Goal: Find specific page/section: Find specific page/section

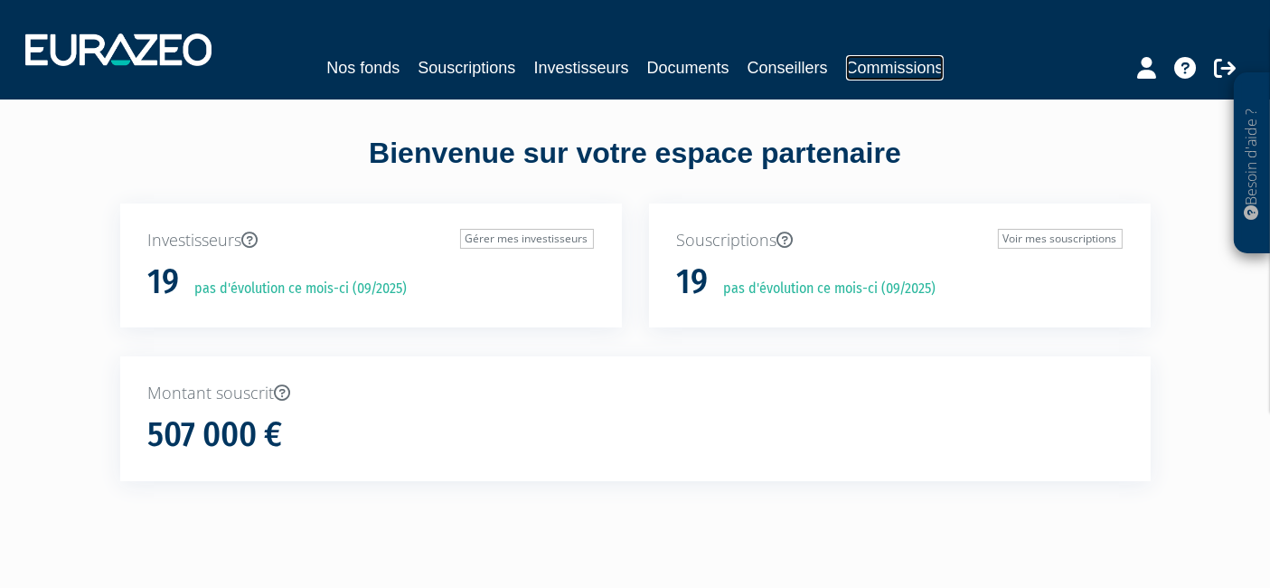
click at [870, 55] on link "Commissions" at bounding box center [895, 67] width 98 height 25
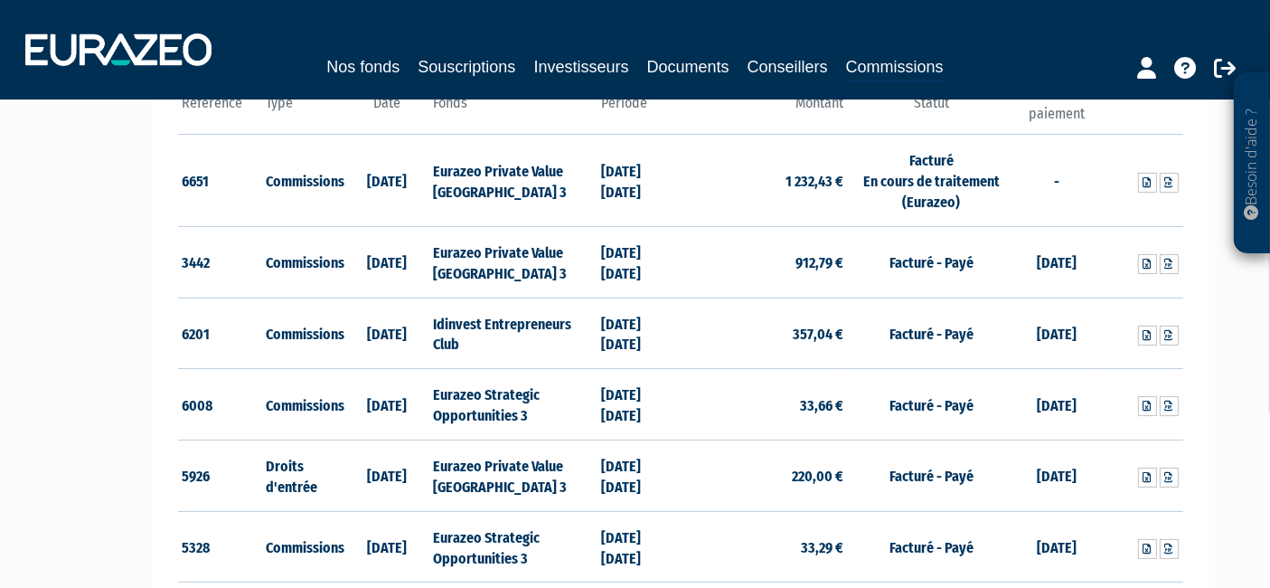
scroll to position [201, 0]
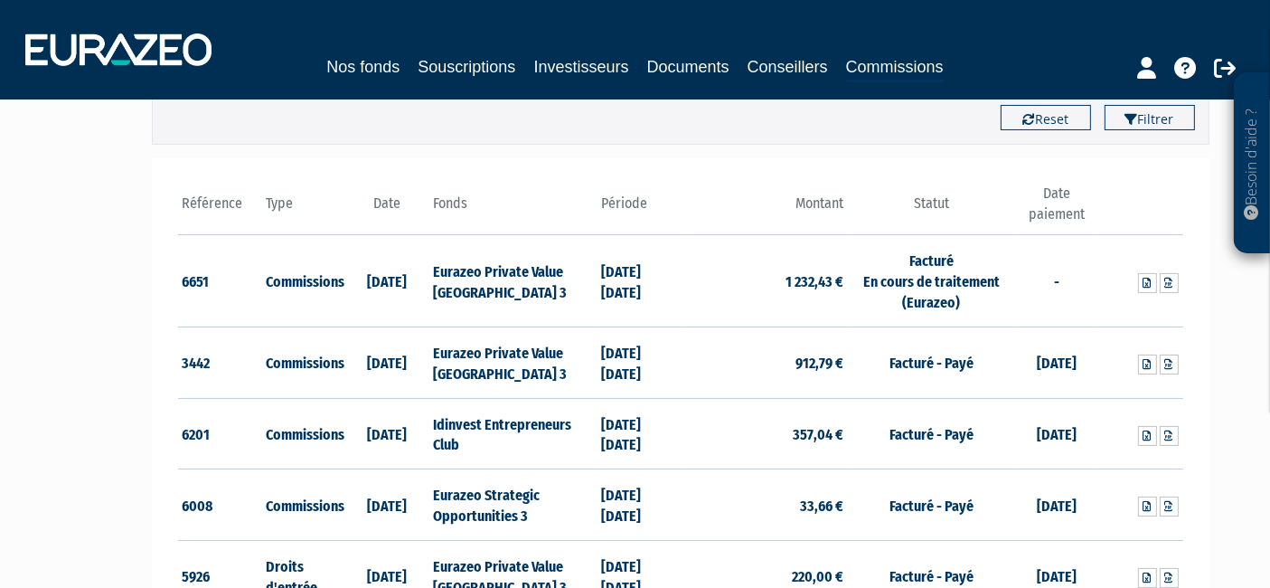
click at [619, 210] on th "Période" at bounding box center [639, 209] width 84 height 52
click at [631, 205] on th "Période" at bounding box center [639, 209] width 84 height 52
click at [1170, 278] on icon at bounding box center [1169, 283] width 8 height 11
